Goal: Task Accomplishment & Management: Use online tool/utility

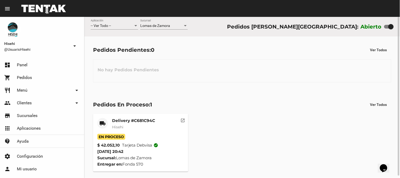
click at [125, 125] on div "Delivery #C681C94C Hisehi" at bounding box center [133, 126] width 43 height 16
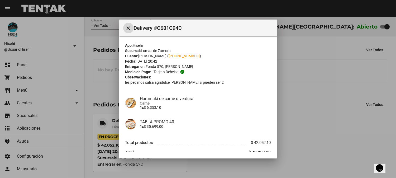
drag, startPoint x: 302, startPoint y: 90, endPoint x: 296, endPoint y: 31, distance: 59.5
drag, startPoint x: 296, startPoint y: 31, endPoint x: 156, endPoint y: 91, distance: 152.5
click at [156, 91] on div "Harumaki de carne o verdura Carne 1x $ 6.353,10" at bounding box center [198, 102] width 146 height 23
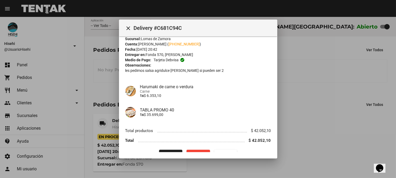
scroll to position [23, 0]
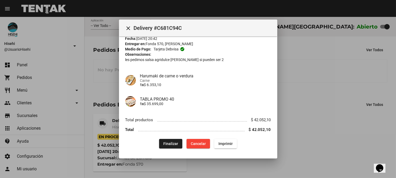
click at [174, 141] on span "Finalizar" at bounding box center [170, 143] width 15 height 4
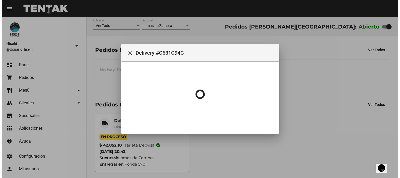
scroll to position [0, 0]
